Goal: Task Accomplishment & Management: Complete application form

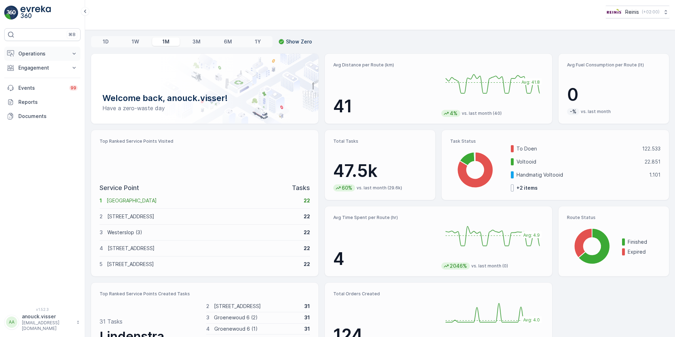
click at [52, 54] on p "Operations" at bounding box center [42, 53] width 48 height 7
click at [43, 89] on p "Routes & Tasks" at bounding box center [36, 85] width 36 height 7
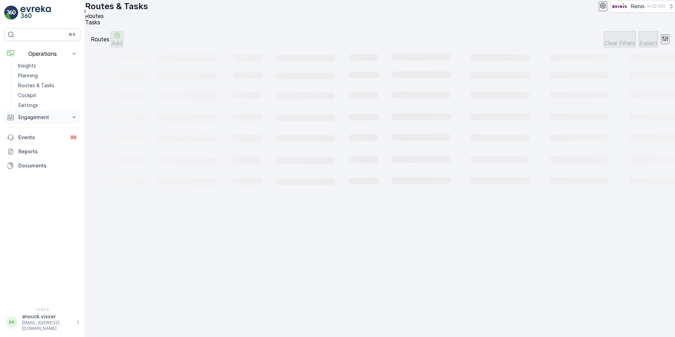
click at [29, 121] on button "Engagement" at bounding box center [42, 117] width 76 height 14
click at [34, 171] on link "Orders" at bounding box center [47, 169] width 65 height 10
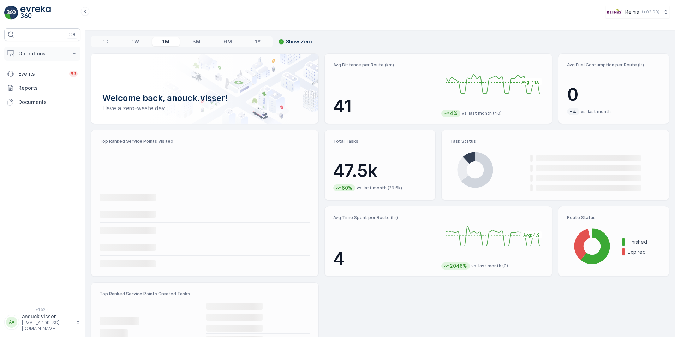
click at [72, 55] on icon at bounding box center [74, 53] width 7 height 7
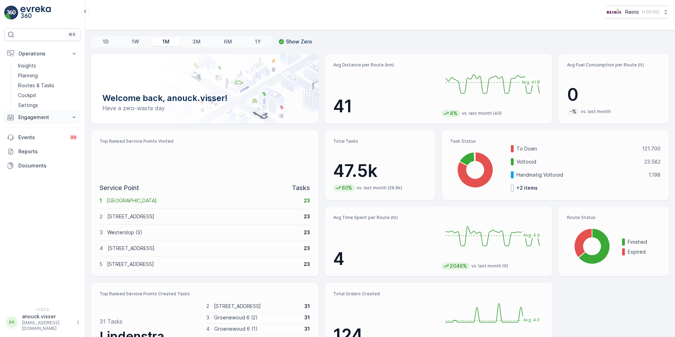
click at [40, 116] on p "Engagement" at bounding box center [42, 117] width 48 height 7
click at [34, 168] on link "Orders" at bounding box center [47, 169] width 65 height 10
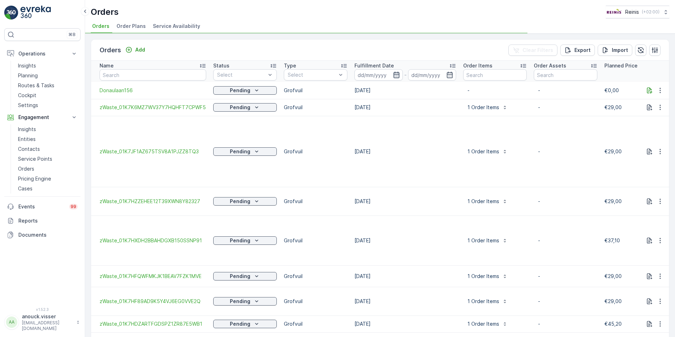
click at [395, 72] on icon "button" at bounding box center [396, 74] width 7 height 7
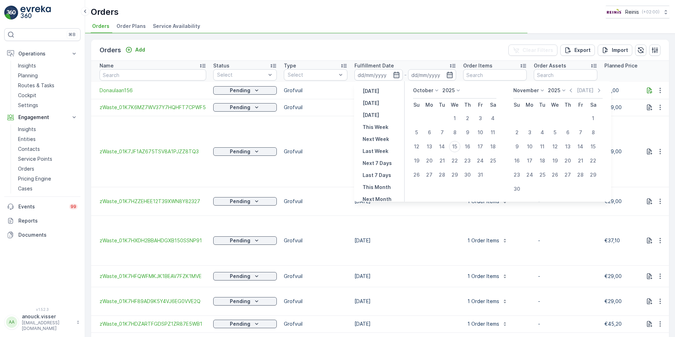
click at [460, 149] on td "[DATE]" at bounding box center [405, 151] width 109 height 71
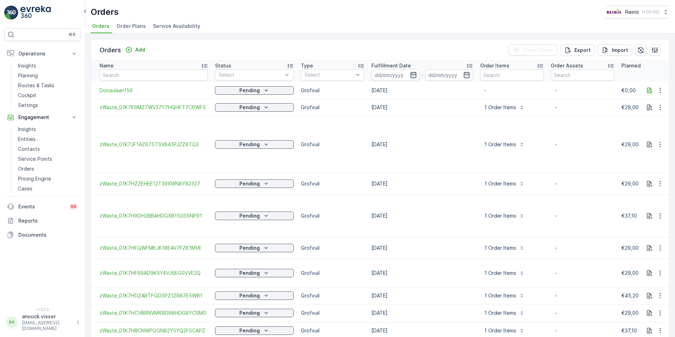
click at [410, 76] on icon "button" at bounding box center [413, 74] width 7 height 7
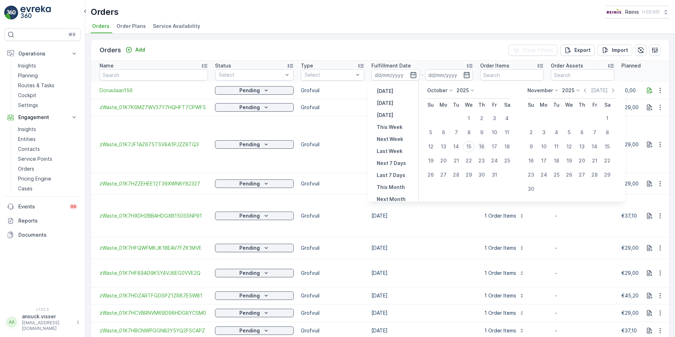
click at [480, 146] on div "16" at bounding box center [481, 146] width 11 height 11
type input "[DATE]"
click at [480, 146] on div "16" at bounding box center [481, 146] width 11 height 11
type input "[DATE]"
click at [438, 40] on div "Orders Add Clear Filters Export Import" at bounding box center [380, 50] width 578 height 21
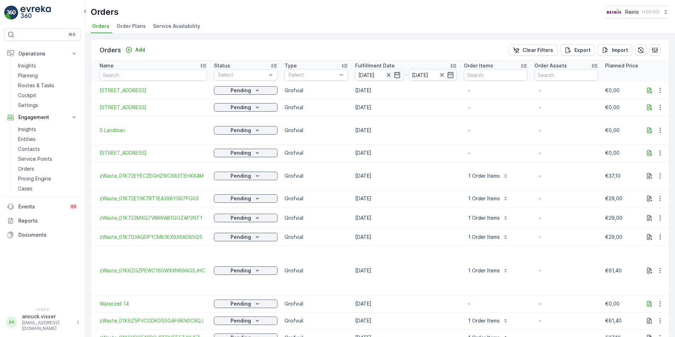
click at [388, 76] on icon "button" at bounding box center [388, 74] width 7 height 7
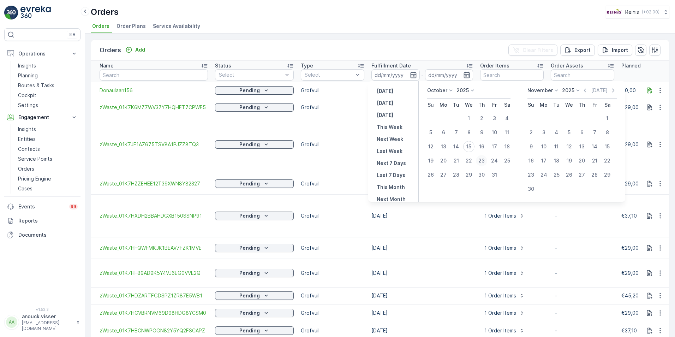
click at [483, 160] on div "23" at bounding box center [481, 160] width 11 height 11
type input "[DATE]"
click at [483, 160] on div "23" at bounding box center [481, 160] width 11 height 11
type input "[DATE]"
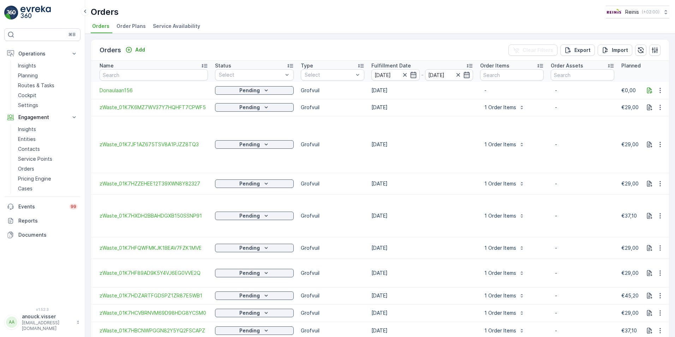
click at [399, 36] on div "Orders Add Clear Filters Export Import Name Status Select Type Select Fulfillme…" at bounding box center [380, 185] width 590 height 303
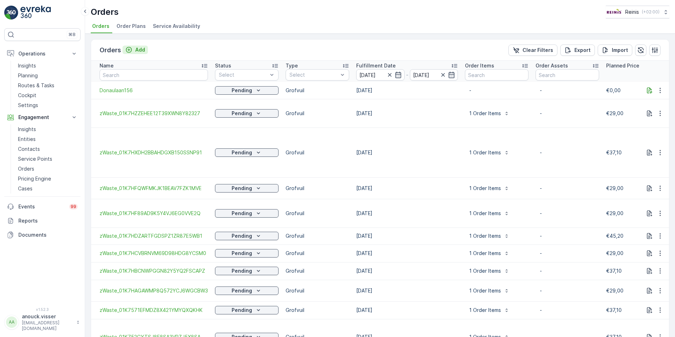
click at [145, 49] on button "Add" at bounding box center [134, 50] width 25 height 8
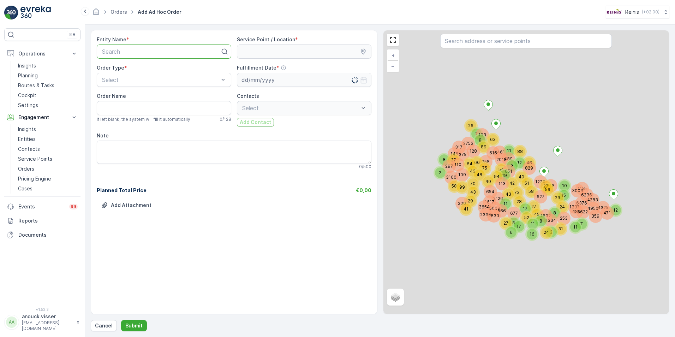
click at [219, 52] on div at bounding box center [161, 51] width 120 height 6
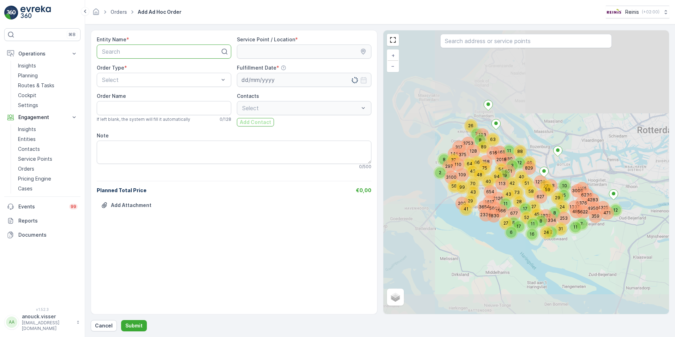
click at [227, 50] on icon at bounding box center [224, 51] width 7 height 7
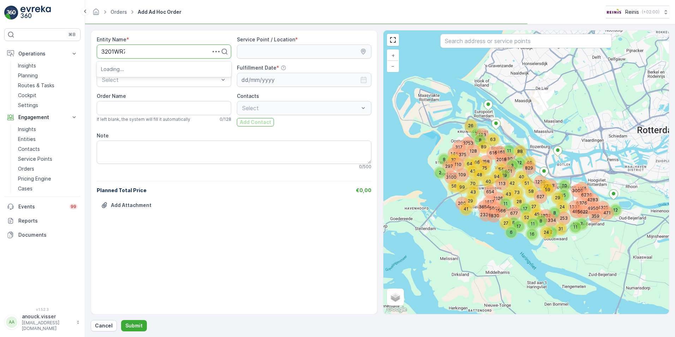
type input "3201WR71"
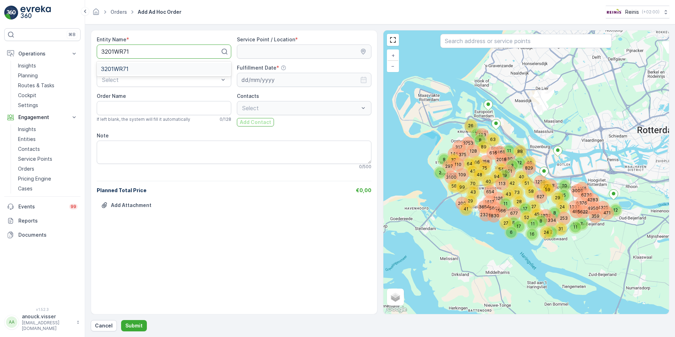
click at [159, 69] on div "3201WR71" at bounding box center [164, 69] width 126 height 6
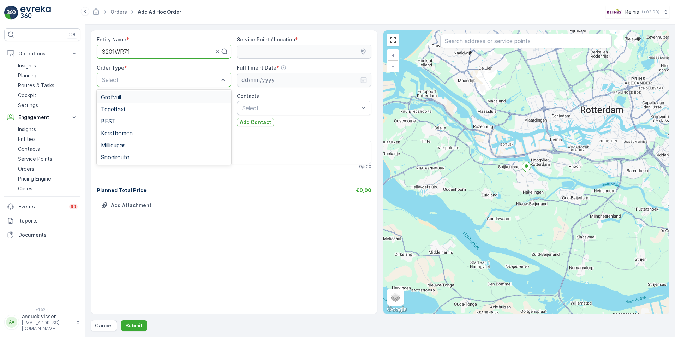
click at [126, 96] on div "Grofvuil" at bounding box center [164, 97] width 126 height 6
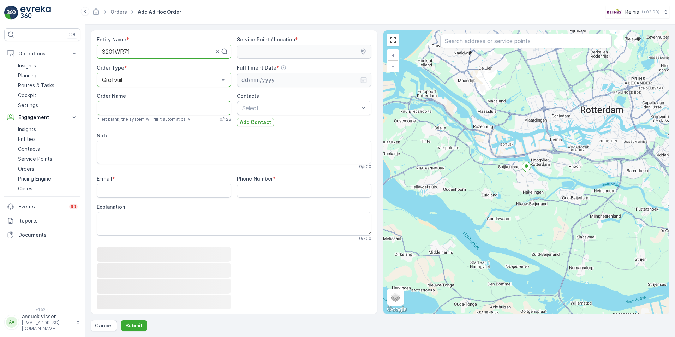
click at [145, 107] on Name "Order Name" at bounding box center [164, 108] width 134 height 14
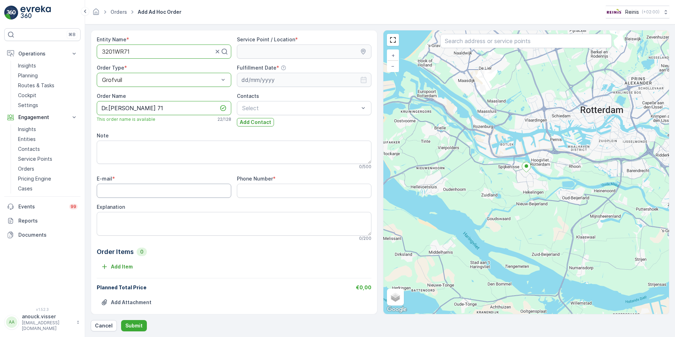
type Name "Dr.[PERSON_NAME] 71"
click at [128, 191] on input "E-mail" at bounding box center [164, 191] width 134 height 14
type input "[EMAIL_ADDRESS][DOMAIN_NAME]"
drag, startPoint x: 263, startPoint y: 184, endPoint x: 234, endPoint y: 184, distance: 29.3
click at [234, 184] on div "E-mail * [EMAIL_ADDRESS][DOMAIN_NAME] Phone Number * [PHONE_NUMBER] Explanation…" at bounding box center [234, 208] width 275 height 66
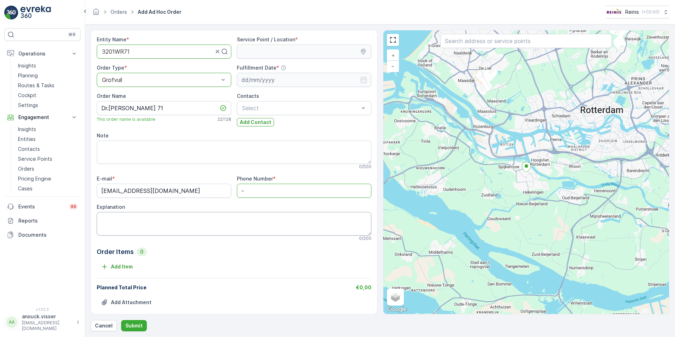
type Number "-"
click at [185, 224] on textarea "Explanation" at bounding box center [234, 223] width 275 height 23
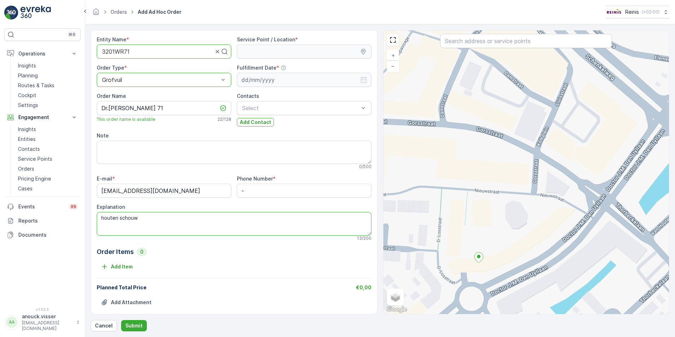
type textarea "houten schouw"
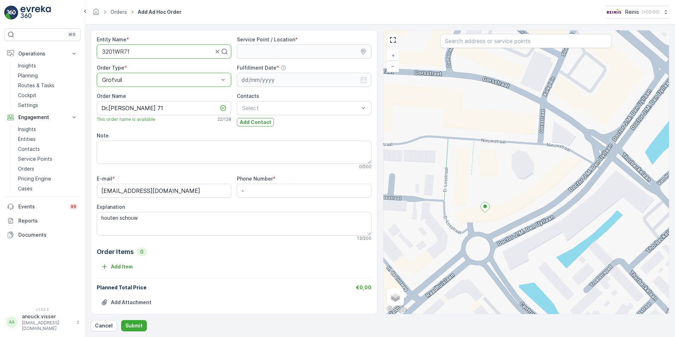
drag, startPoint x: 512, startPoint y: 216, endPoint x: 517, endPoint y: 190, distance: 25.9
click at [517, 190] on div "+ − Satellite Roadmap Terrain Hybrid Leaflet Keyboard shortcuts Map Data Map da…" at bounding box center [526, 171] width 286 height 283
click at [455, 229] on div "+ − Satellite Roadmap Terrain Hybrid Leaflet Keyboard shortcuts Map Data Map da…" at bounding box center [526, 171] width 286 height 283
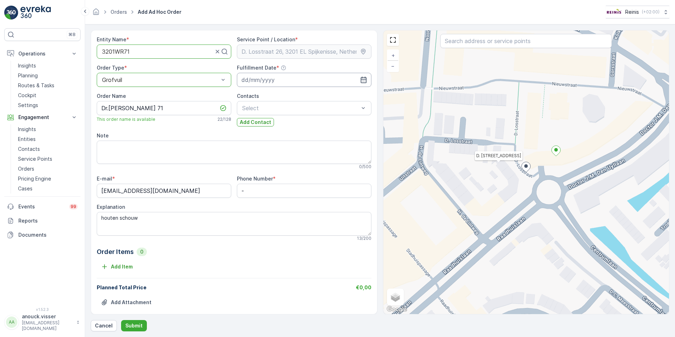
click at [260, 77] on input at bounding box center [304, 80] width 134 height 14
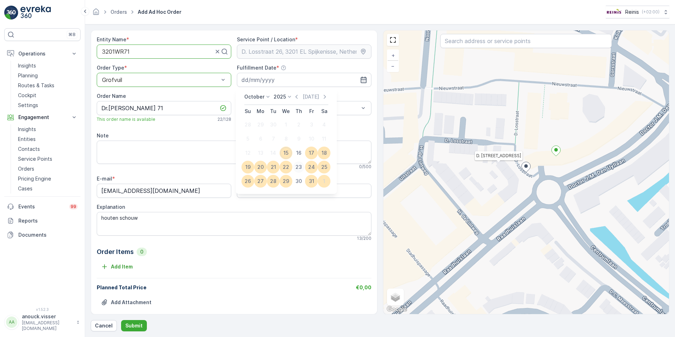
click at [298, 167] on div "23" at bounding box center [298, 166] width 11 height 11
type input "[DATE]"
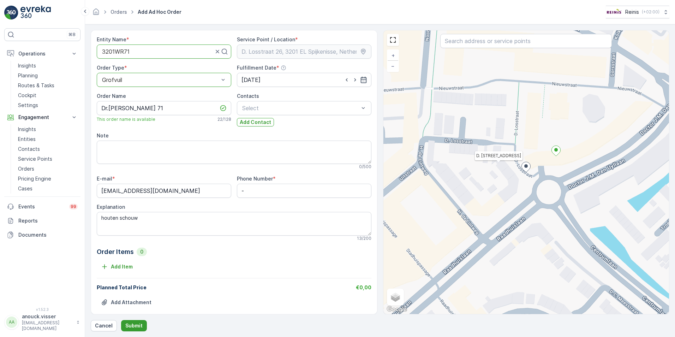
click at [137, 321] on button "Submit" at bounding box center [134, 325] width 26 height 11
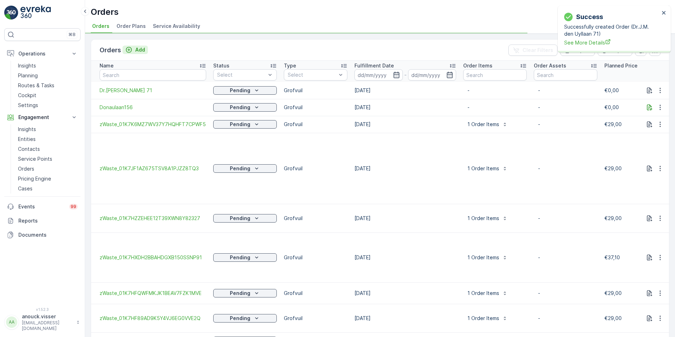
click at [131, 49] on icon "Add" at bounding box center [129, 50] width 6 height 6
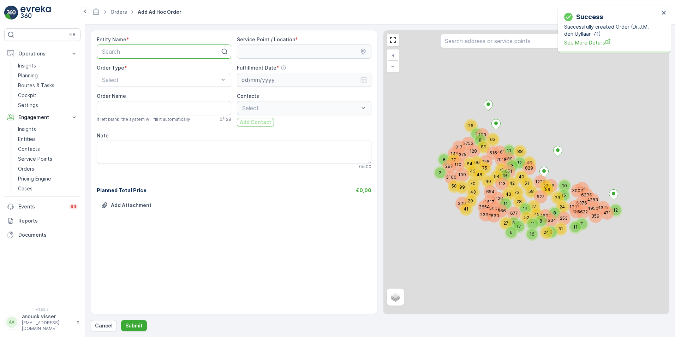
click at [172, 50] on div at bounding box center [161, 51] width 120 height 6
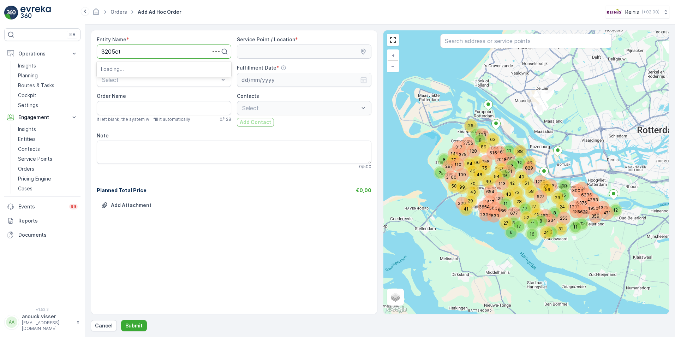
type input "3205ct648"
click at [136, 70] on div "3205CT648" at bounding box center [164, 69] width 126 height 6
click at [114, 109] on Name "Order Name" at bounding box center [164, 108] width 134 height 14
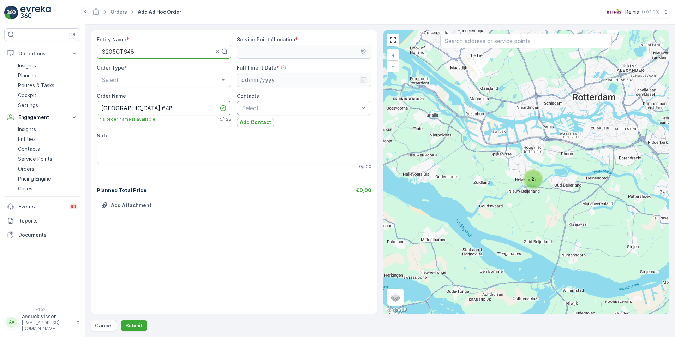
type Name "[GEOGRAPHIC_DATA] 648"
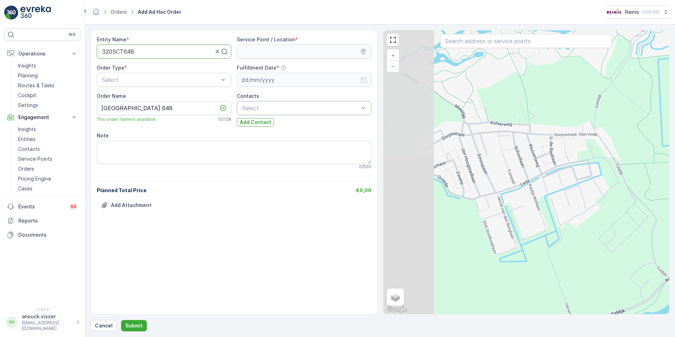
drag, startPoint x: 465, startPoint y: 115, endPoint x: 544, endPoint y: 141, distance: 82.5
click at [544, 141] on div "+ − Satellite Roadmap Terrain Hybrid Leaflet Keyboard shortcuts Map Data Map da…" at bounding box center [526, 171] width 286 height 283
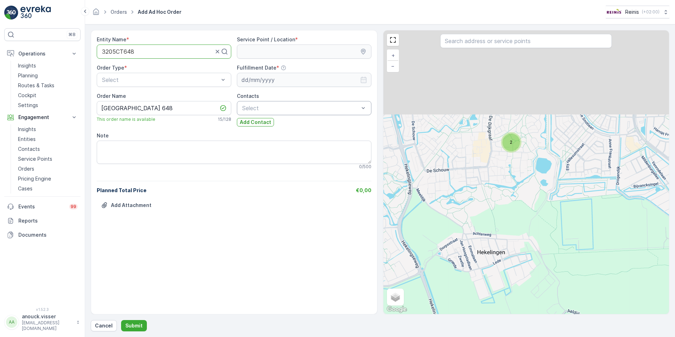
drag, startPoint x: 538, startPoint y: 74, endPoint x: 507, endPoint y: 183, distance: 113.8
click at [507, 183] on div "2 + − Satellite Roadmap Terrain Hybrid Leaflet Keyboard shortcuts Map Data Map …" at bounding box center [526, 171] width 286 height 283
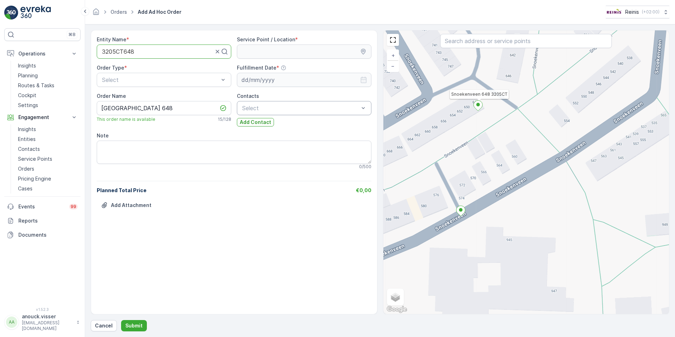
click at [479, 106] on icon at bounding box center [477, 106] width 9 height 10
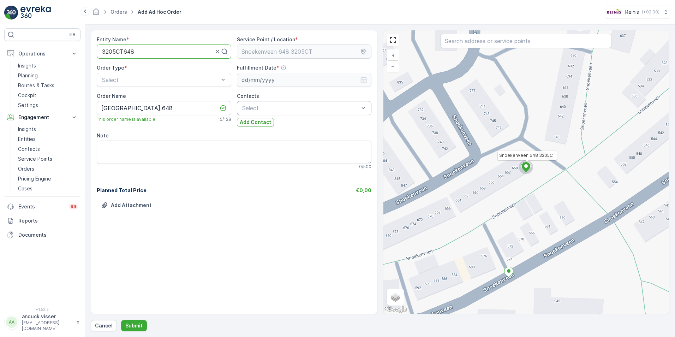
click at [477, 158] on div "Snoekenveen 648 3205CT + − Satellite Roadmap Terrain Hybrid Leaflet Keyboard sh…" at bounding box center [526, 171] width 286 height 283
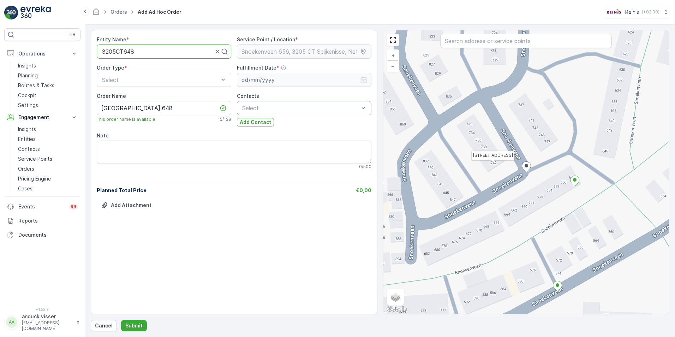
click at [527, 164] on icon at bounding box center [526, 167] width 9 height 10
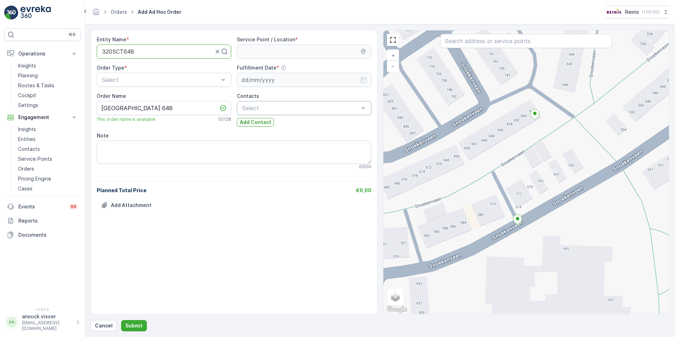
click at [568, 116] on div "+ − Satellite Roadmap Terrain Hybrid Leaflet Keyboard shortcuts Map Data Map da…" at bounding box center [526, 171] width 286 height 283
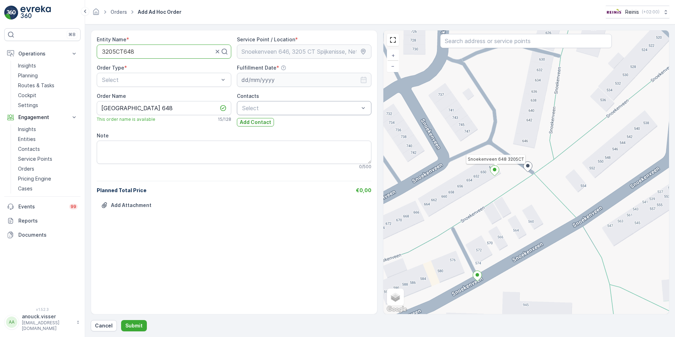
click at [493, 169] on ellipse at bounding box center [495, 170] width 4 height 4
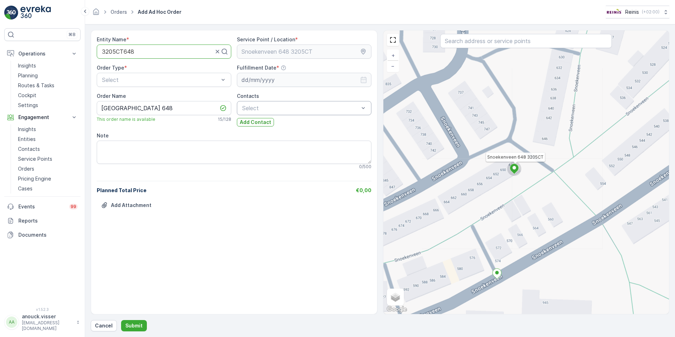
click at [493, 169] on div "Snoekenveen 648 3205CT + − Satellite Roadmap Terrain Hybrid Leaflet Keyboard sh…" at bounding box center [526, 171] width 286 height 283
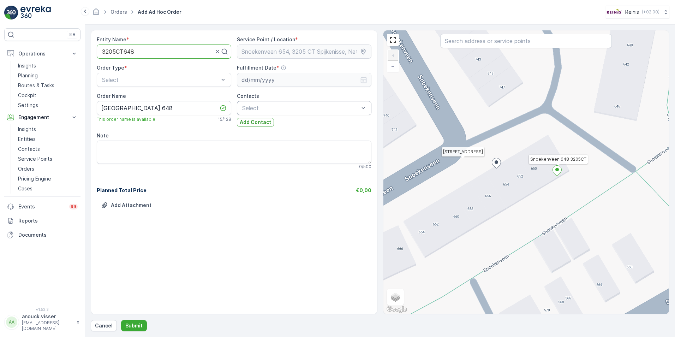
click at [559, 172] on icon at bounding box center [556, 171] width 9 height 10
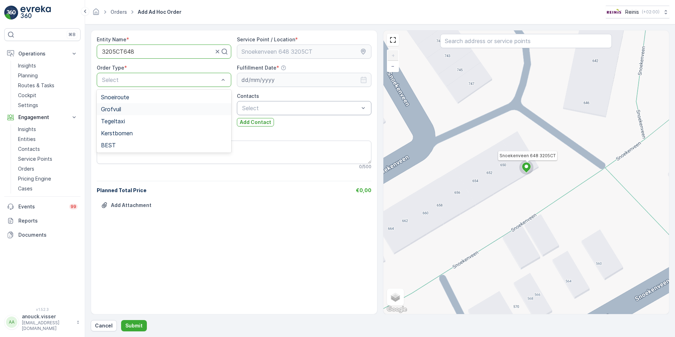
click at [132, 107] on div "Grofvuil" at bounding box center [164, 109] width 126 height 6
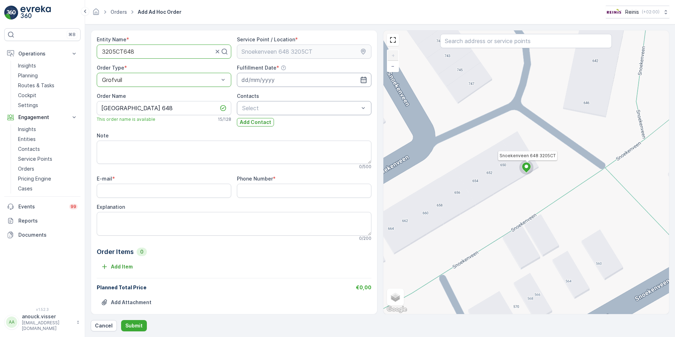
click at [298, 80] on input at bounding box center [304, 80] width 134 height 14
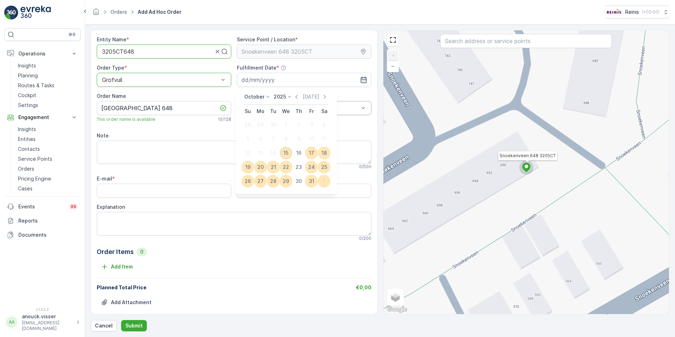
click at [300, 169] on div "23" at bounding box center [298, 166] width 11 height 11
type input "[DATE]"
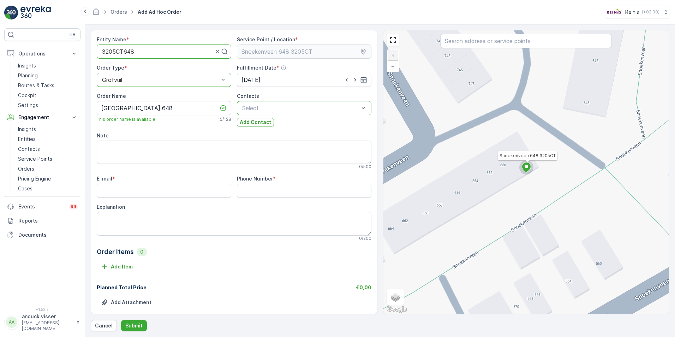
click at [274, 106] on div at bounding box center [300, 108] width 118 height 6
click at [140, 191] on input "E-mail" at bounding box center [164, 191] width 134 height 14
type input "[EMAIL_ADDRESS][DOMAIN_NAME]"
drag, startPoint x: 291, startPoint y: 190, endPoint x: 218, endPoint y: 181, distance: 73.2
click at [218, 181] on div "E-mail * [EMAIL_ADDRESS][DOMAIN_NAME] Phone Number * [PHONE_NUMBER] Explanation…" at bounding box center [234, 208] width 275 height 66
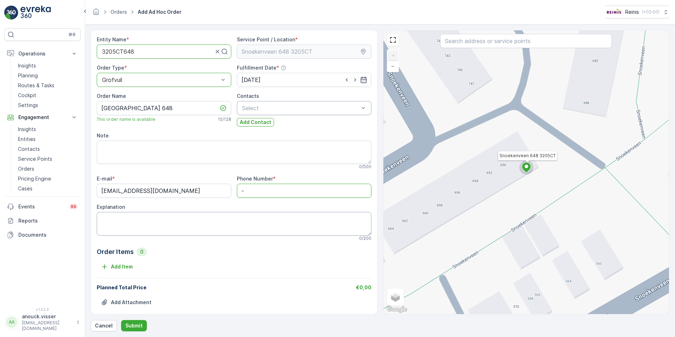
type Number "-"
click at [151, 230] on textarea "Explanation" at bounding box center [234, 223] width 275 height 23
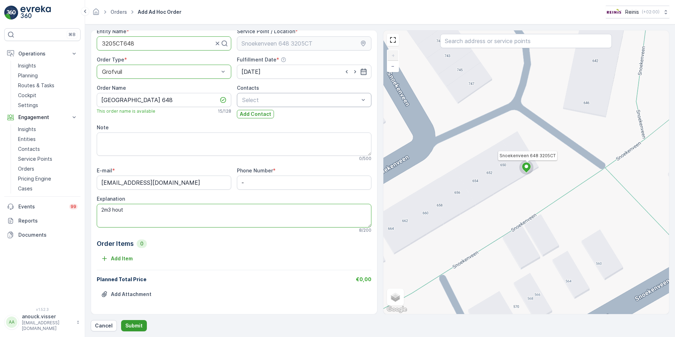
type textarea "2m3 hout"
click at [137, 327] on p "Submit" at bounding box center [133, 325] width 17 height 7
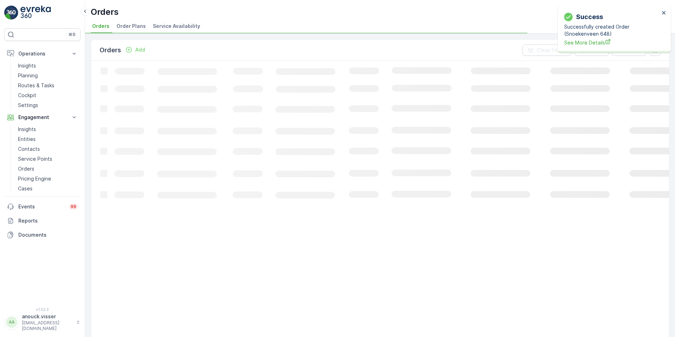
click at [142, 51] on p "Add" at bounding box center [140, 49] width 10 height 7
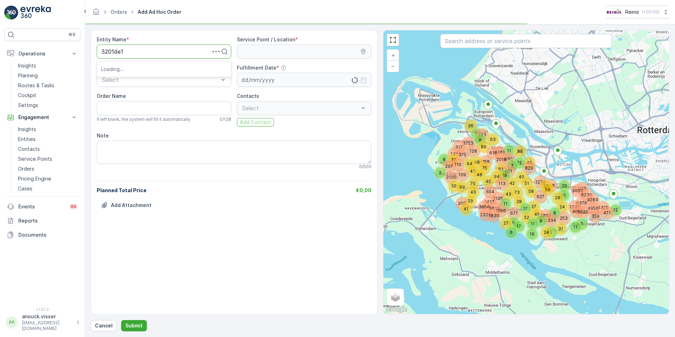
type input "3201de13"
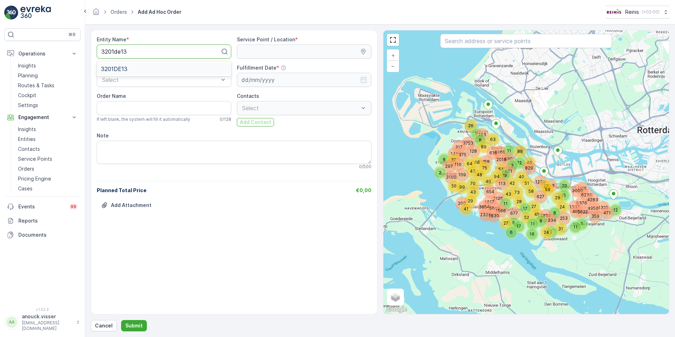
click at [182, 72] on div "3201DE13" at bounding box center [164, 69] width 126 height 6
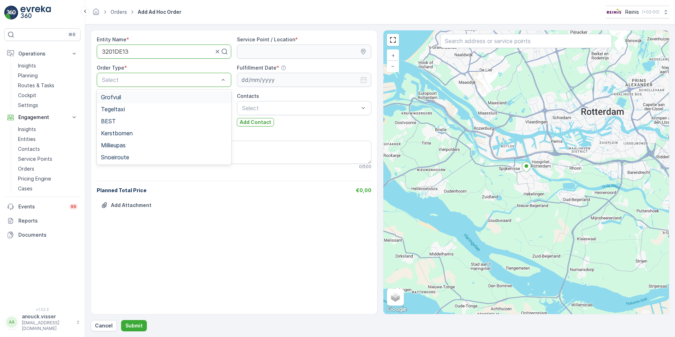
click at [120, 96] on span "Grofvuil" at bounding box center [111, 97] width 20 height 6
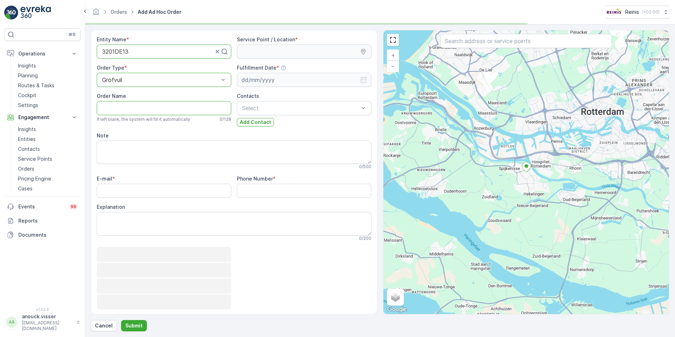
click at [120, 109] on Name "Order Name" at bounding box center [164, 108] width 134 height 14
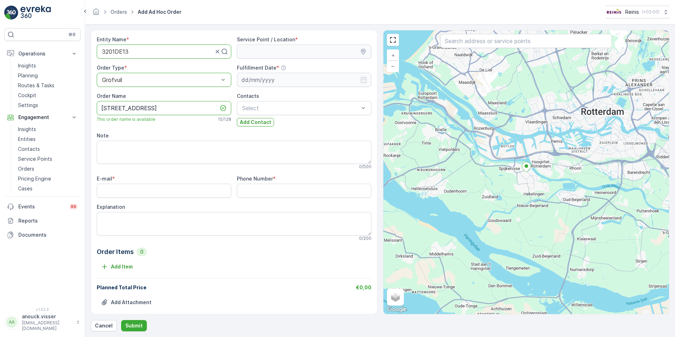
type Name "[STREET_ADDRESS]"
click at [262, 108] on div at bounding box center [300, 108] width 118 height 6
click at [134, 191] on input "E-mail" at bounding box center [164, 191] width 134 height 14
type input "[EMAIL_ADDRESS][DOMAIN_NAME]"
drag, startPoint x: 289, startPoint y: 190, endPoint x: 182, endPoint y: 178, distance: 107.6
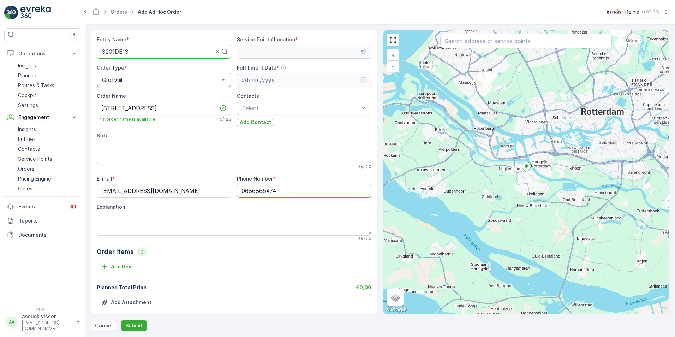
click at [182, 179] on div "E-mail * [EMAIL_ADDRESS][DOMAIN_NAME] Phone Number * [PHONE_NUMBER] Explanation…" at bounding box center [234, 208] width 275 height 66
type Number "-"
click at [128, 230] on textarea "Explanation" at bounding box center [234, 223] width 275 height 23
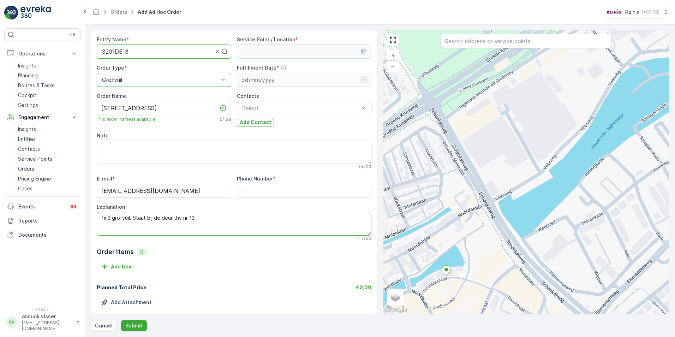
type textarea "1m3 grofvuil. Staat bij de deur thv nr 13"
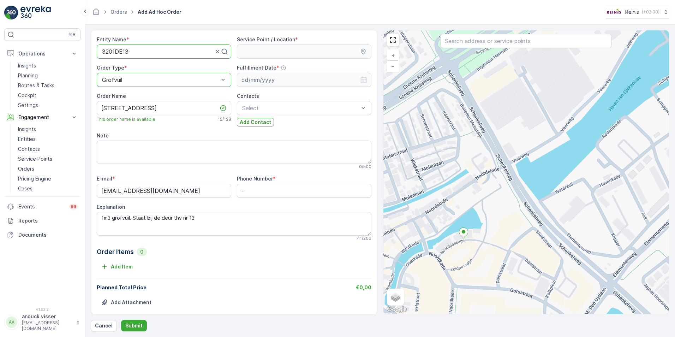
drag, startPoint x: 497, startPoint y: 191, endPoint x: 504, endPoint y: 178, distance: 14.7
click at [504, 178] on div "+ − Satellite Roadmap Terrain Hybrid Leaflet Keyboard shortcuts Map Data Map da…" at bounding box center [526, 171] width 286 height 283
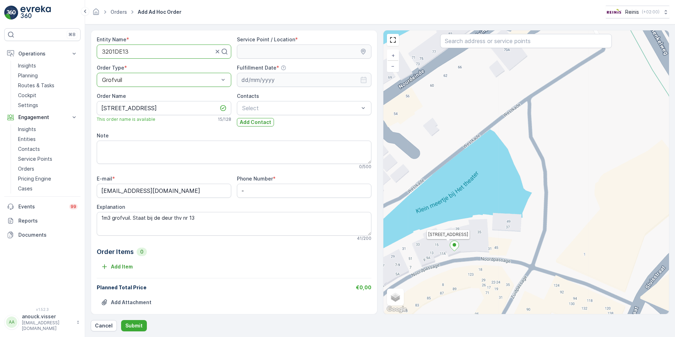
click at [455, 248] on icon at bounding box center [454, 246] width 9 height 10
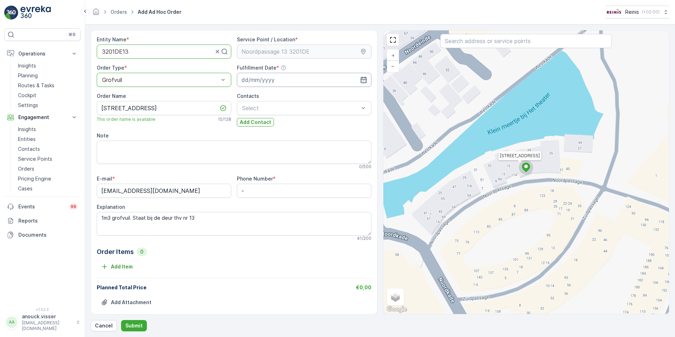
click at [357, 80] on input at bounding box center [304, 80] width 134 height 14
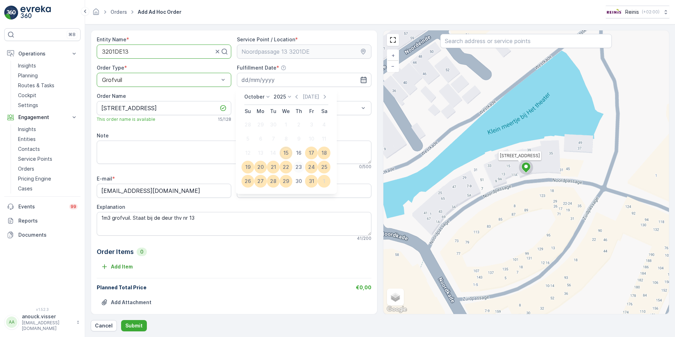
click at [299, 166] on div "23" at bounding box center [298, 166] width 11 height 11
type input "[DATE]"
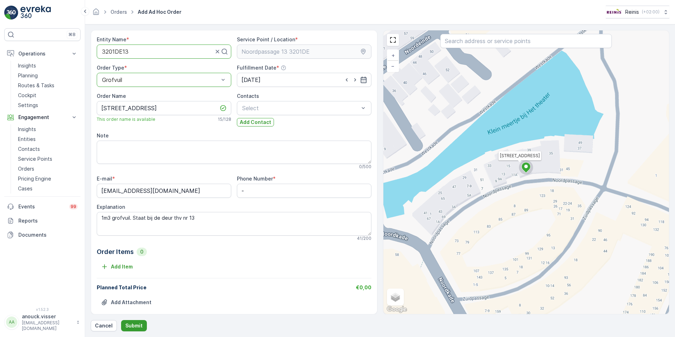
click at [137, 324] on p "Submit" at bounding box center [133, 325] width 17 height 7
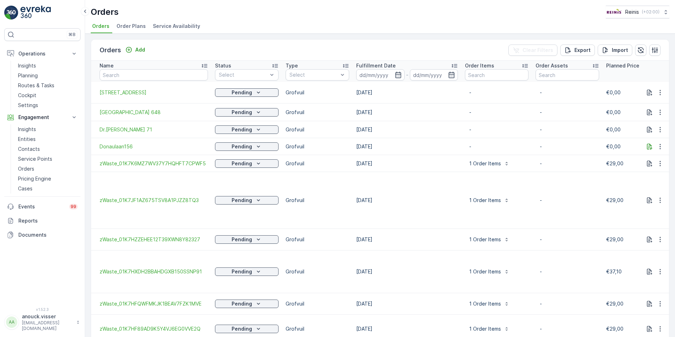
click at [141, 56] on div "Orders Add Clear Filters Export Import" at bounding box center [380, 50] width 578 height 21
click at [142, 48] on p "Add" at bounding box center [140, 49] width 10 height 7
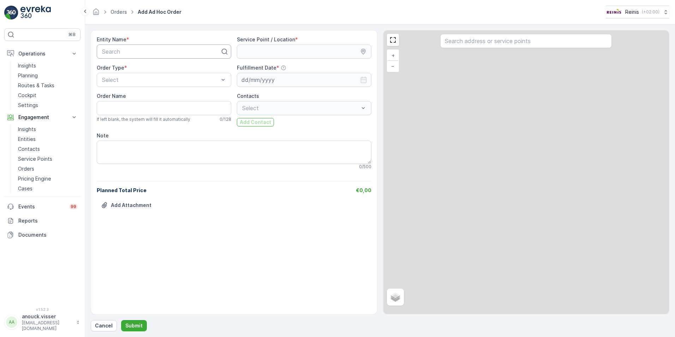
click at [170, 53] on div at bounding box center [161, 51] width 120 height 6
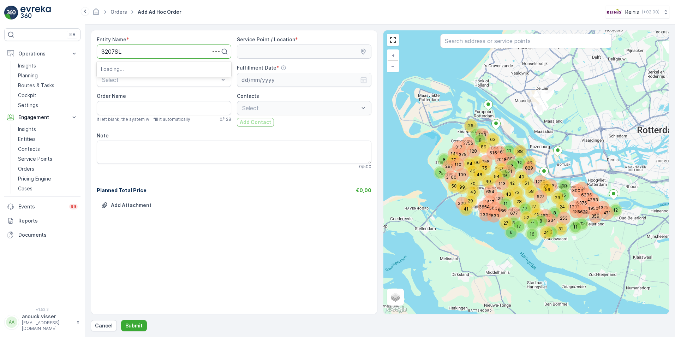
type input "3207SL3"
click at [127, 67] on div "3207SL3" at bounding box center [164, 69] width 126 height 6
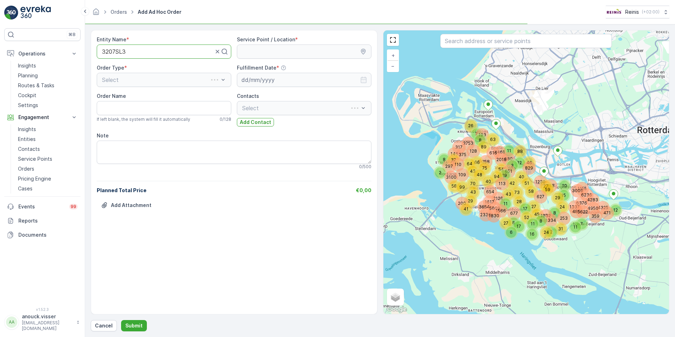
click at [125, 78] on div "Select" at bounding box center [164, 80] width 134 height 14
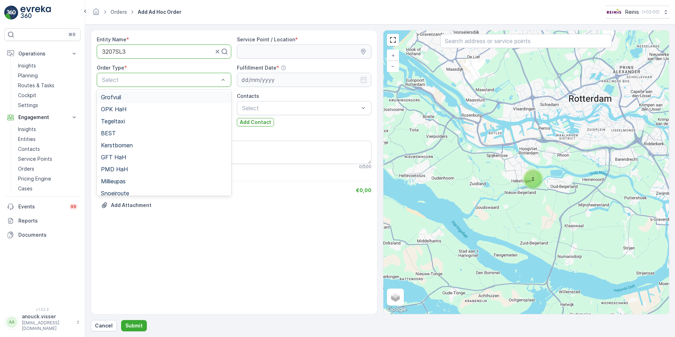
click at [115, 94] on span "Grofvuil" at bounding box center [111, 97] width 20 height 6
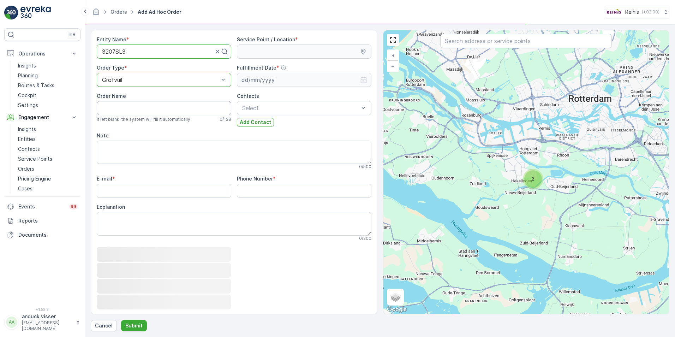
click at [124, 107] on Name "Order Name" at bounding box center [164, 108] width 134 height 14
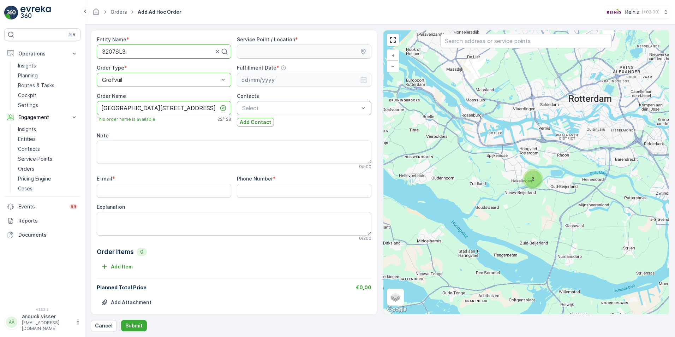
type Name "[GEOGRAPHIC_DATA][STREET_ADDRESS]"
click at [124, 191] on input "E-mail" at bounding box center [164, 191] width 134 height 14
type input "[EMAIL_ADDRESS][DOMAIN_NAME]"
drag, startPoint x: 298, startPoint y: 192, endPoint x: 226, endPoint y: 193, distance: 72.7
click at [226, 193] on div "E-mail * [EMAIL_ADDRESS][DOMAIN_NAME] Phone Number * [PHONE_NUMBER] Explanation…" at bounding box center [234, 208] width 275 height 66
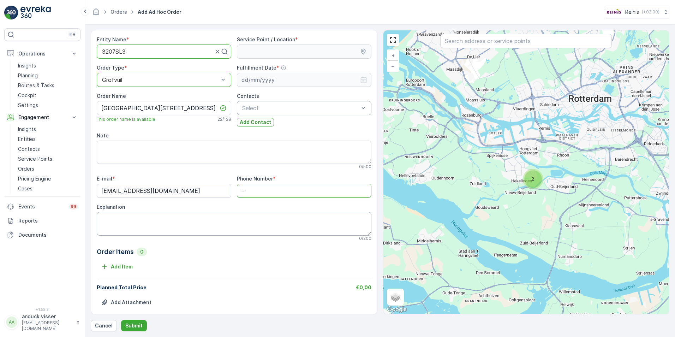
type Number "-"
click at [154, 219] on textarea "Explanation" at bounding box center [234, 223] width 275 height 23
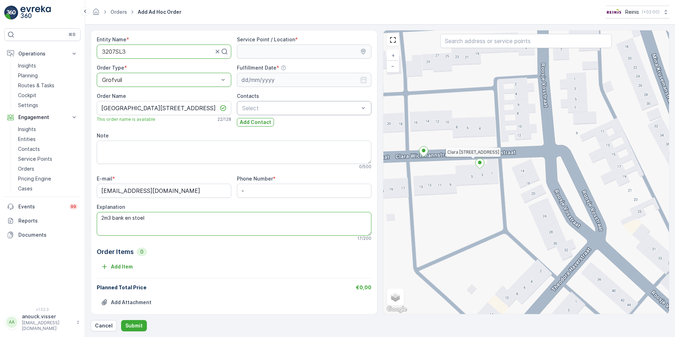
type textarea "2m3 bank en stoel"
click at [480, 164] on ellipse at bounding box center [480, 163] width 4 height 4
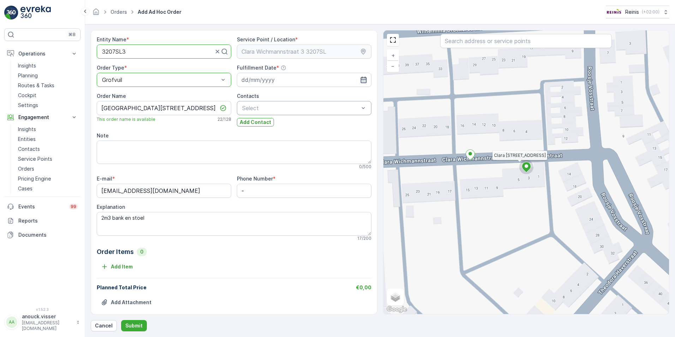
click at [360, 79] on icon "button" at bounding box center [363, 79] width 7 height 7
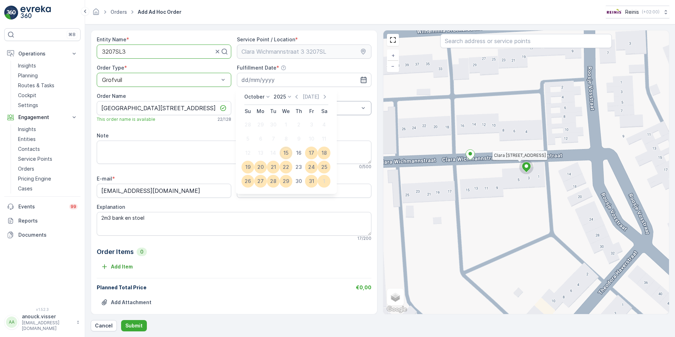
click at [302, 168] on div "23" at bounding box center [298, 166] width 11 height 11
type input "[DATE]"
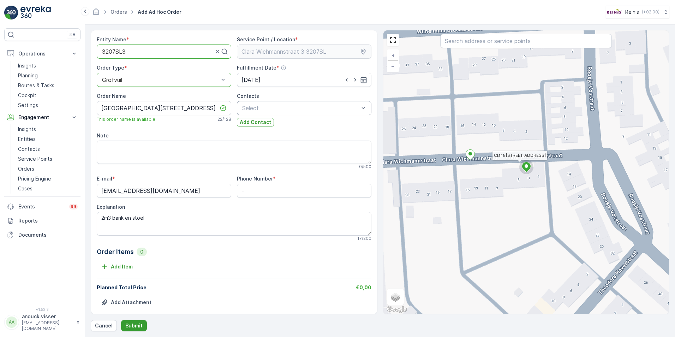
click at [136, 325] on p "Submit" at bounding box center [133, 325] width 17 height 7
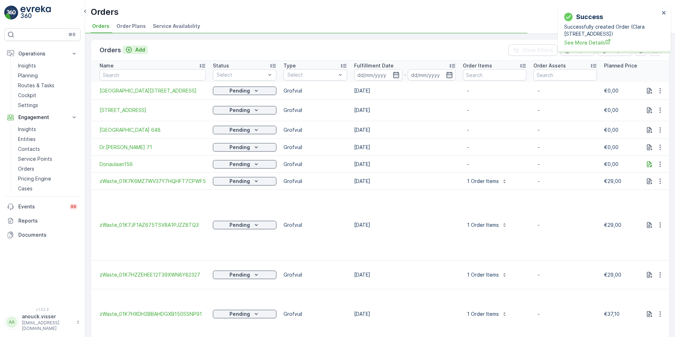
click at [137, 49] on p "Add" at bounding box center [140, 49] width 10 height 7
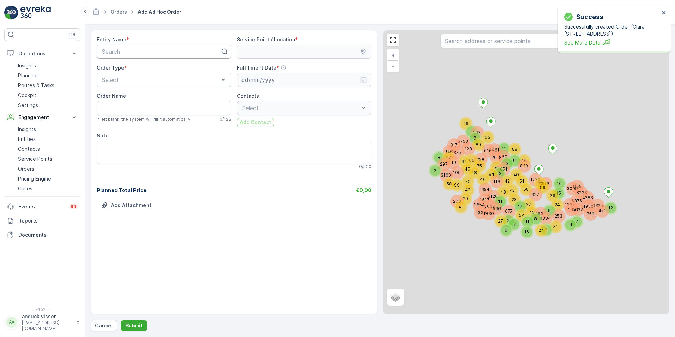
click at [163, 53] on div at bounding box center [161, 51] width 120 height 6
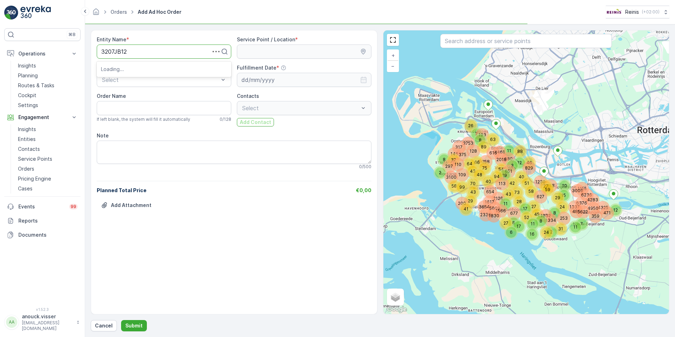
type input "3207JB127"
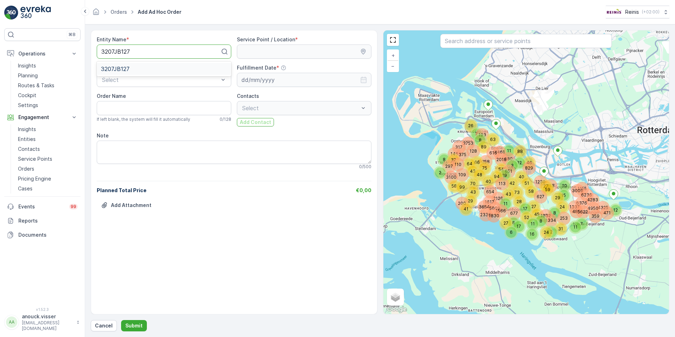
click at [127, 70] on span "3207JB127" at bounding box center [115, 69] width 29 height 6
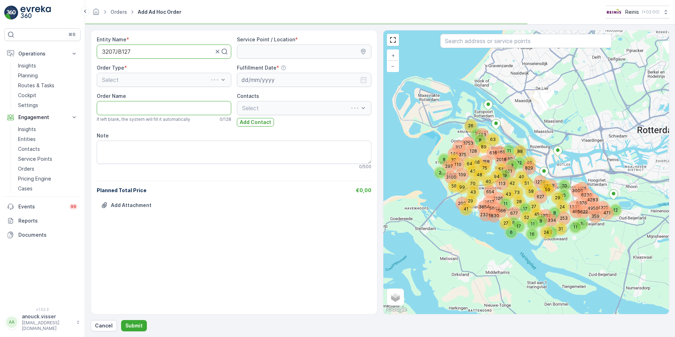
click at [132, 106] on Name "Order Name" at bounding box center [164, 108] width 134 height 14
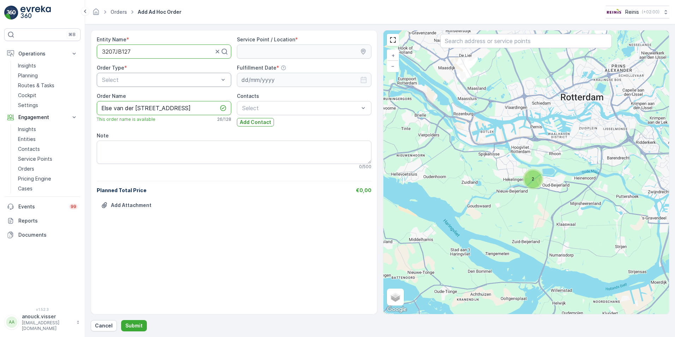
type Name "Else van der [STREET_ADDRESS]"
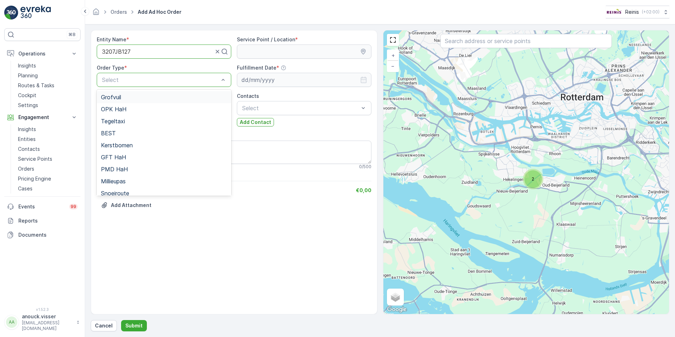
click at [122, 94] on div "Grofvuil" at bounding box center [164, 97] width 126 height 6
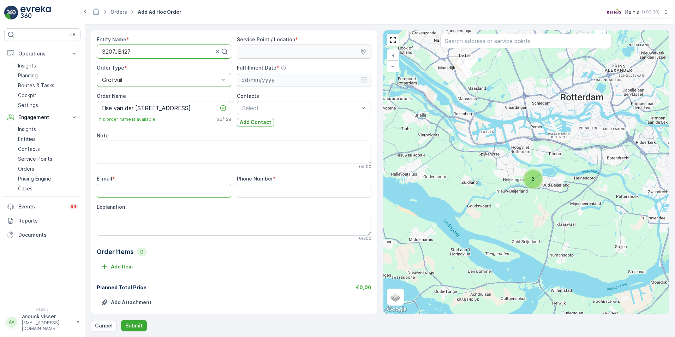
click at [137, 196] on input "E-mail" at bounding box center [164, 191] width 134 height 14
type input "[EMAIL_ADDRESS][DOMAIN_NAME]"
drag, startPoint x: 303, startPoint y: 186, endPoint x: 186, endPoint y: 181, distance: 117.3
click at [186, 181] on div "E-mail * [EMAIL_ADDRESS][DOMAIN_NAME] Phone Number * [PHONE_NUMBER] Explanation…" at bounding box center [234, 208] width 275 height 66
type Number "-"
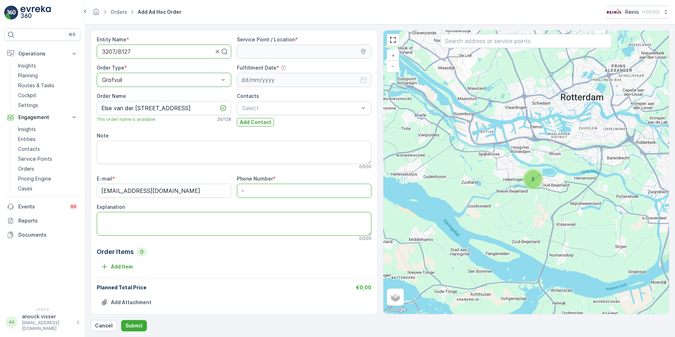
click at [130, 221] on textarea "Explanation" at bounding box center [234, 223] width 275 height 23
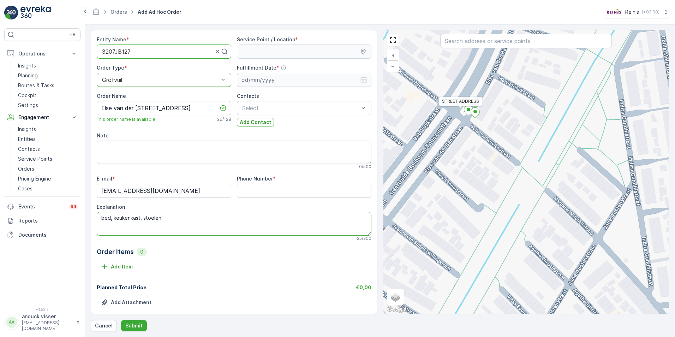
type textarea "bed, keukenkast, stoelen"
click at [477, 110] on icon at bounding box center [475, 113] width 9 height 10
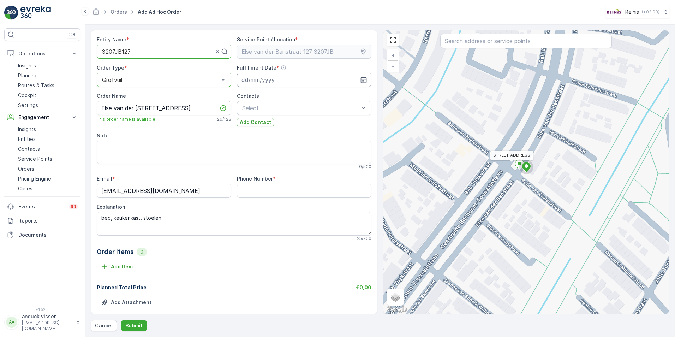
click at [281, 83] on input at bounding box center [304, 80] width 134 height 14
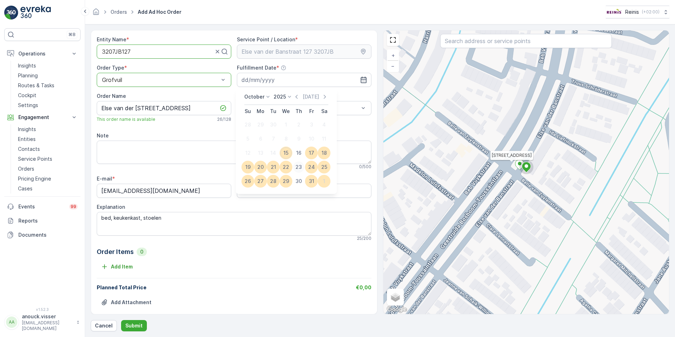
click at [303, 168] on div "23" at bounding box center [298, 166] width 11 height 11
type input "[DATE]"
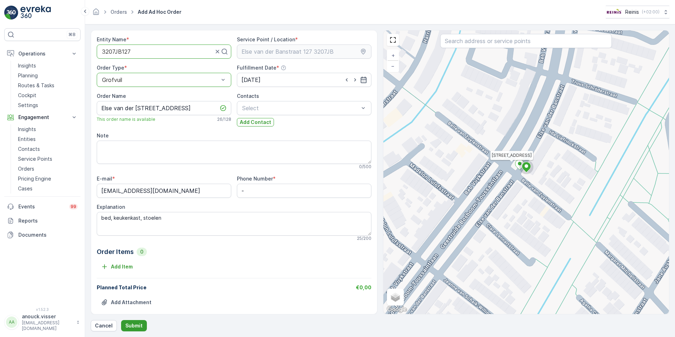
click at [132, 328] on p "Submit" at bounding box center [133, 325] width 17 height 7
